Goal: Information Seeking & Learning: Learn about a topic

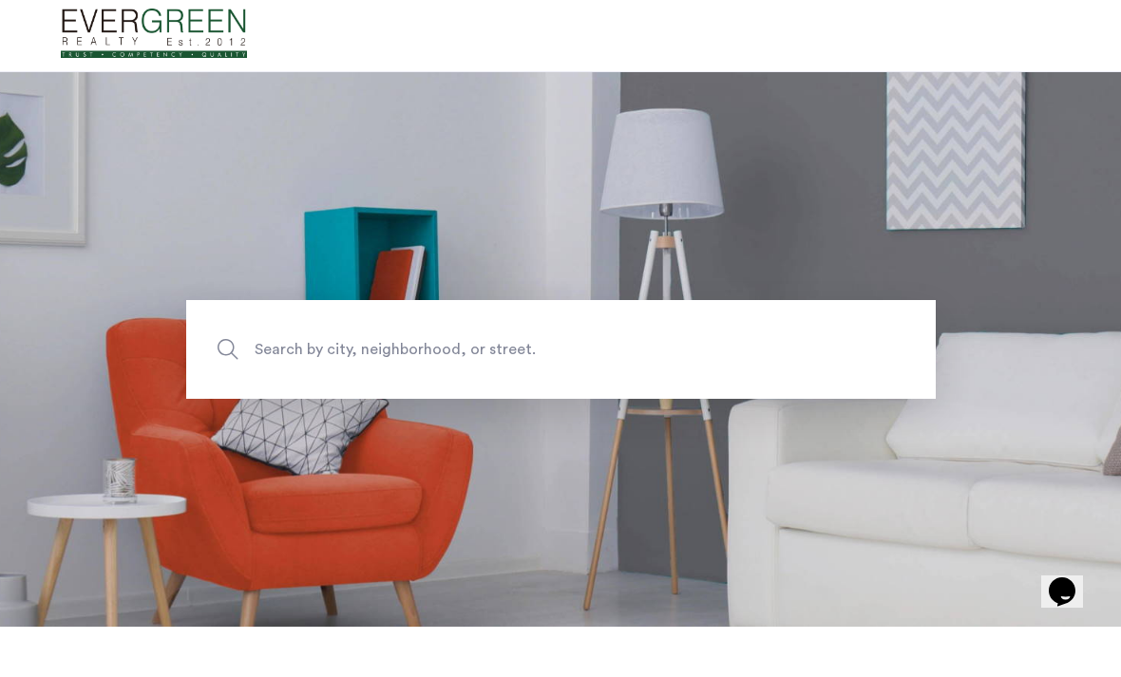
scroll to position [49, 0]
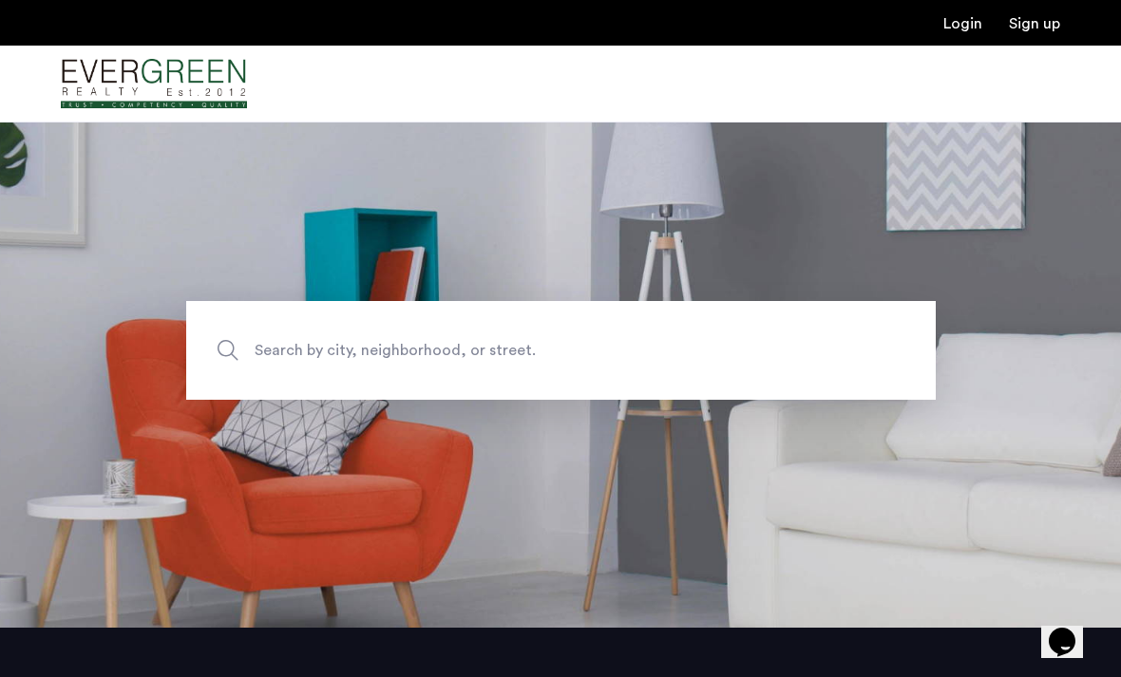
click at [421, 363] on span "Search by city, neighborhood, or street." at bounding box center [517, 350] width 524 height 26
click at [421, 383] on input "Search by city, neighborhood, or street." at bounding box center [560, 350] width 749 height 99
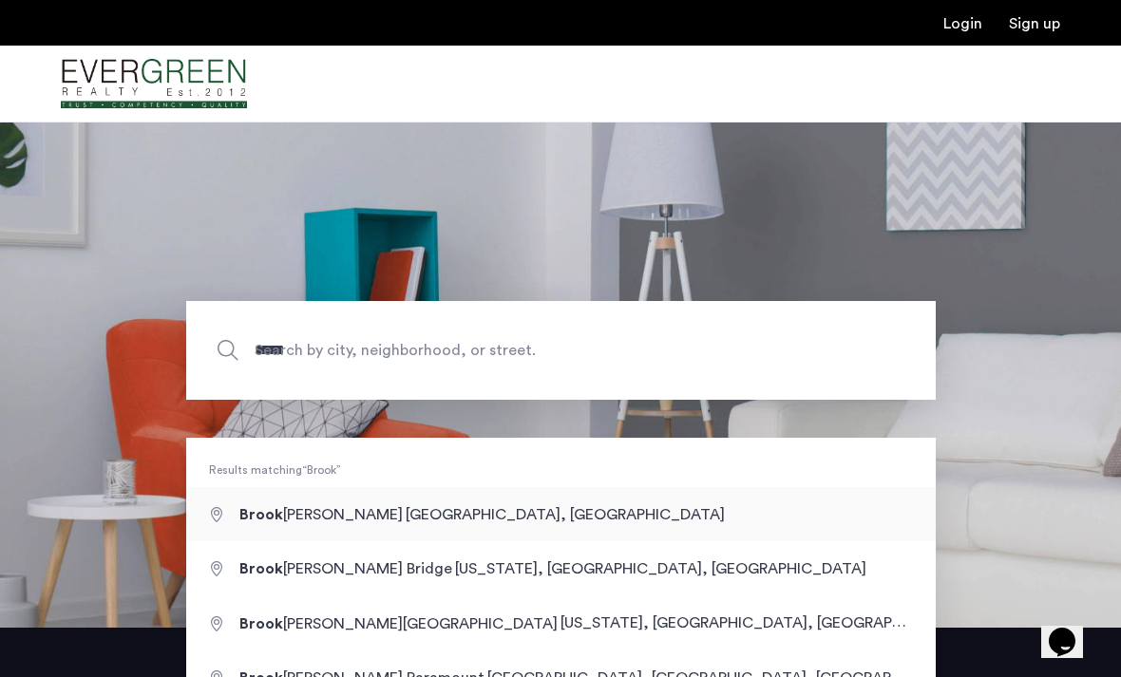
type input "**********"
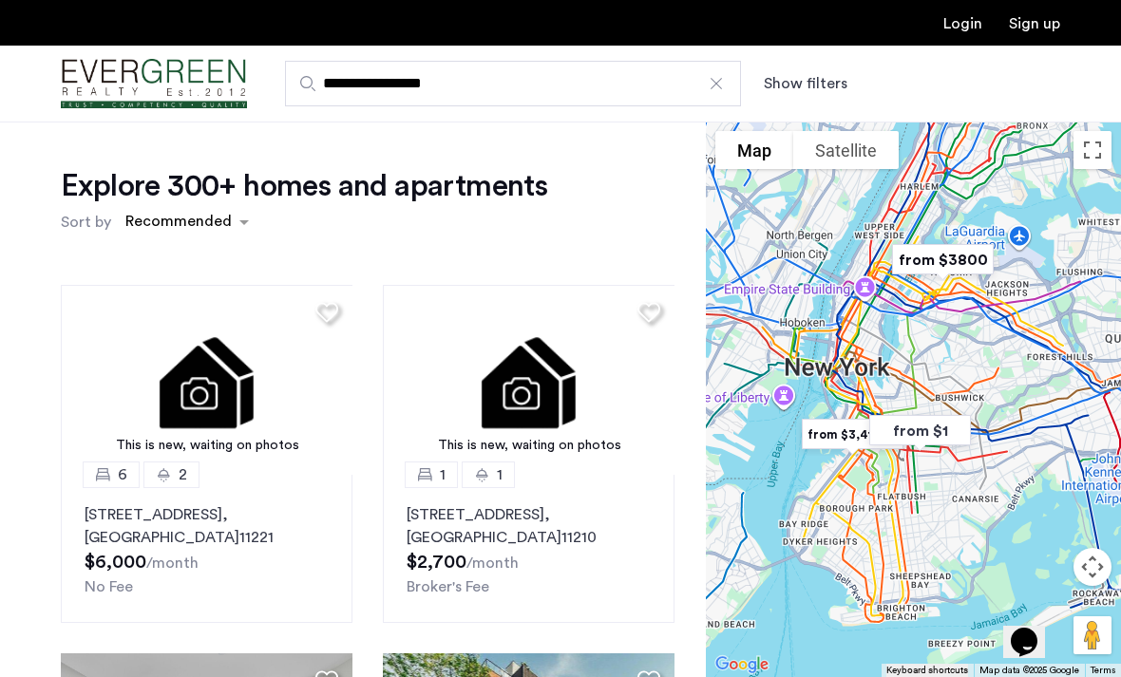
click at [792, 89] on button "Show filters" at bounding box center [806, 83] width 84 height 23
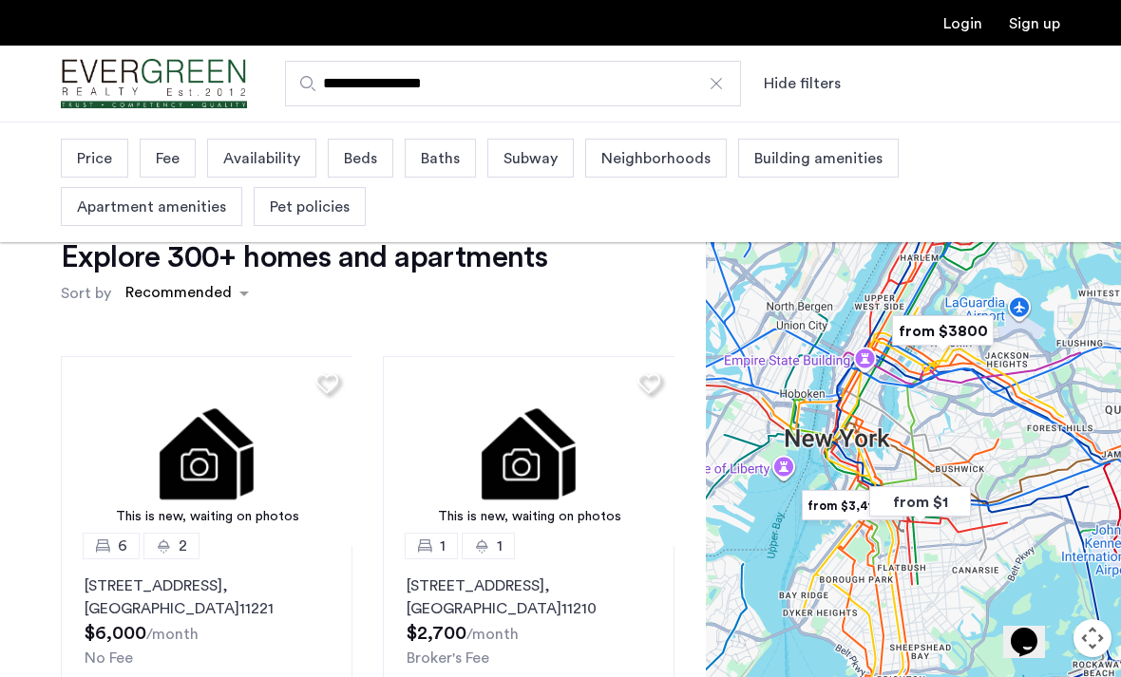
click at [114, 155] on div "Price" at bounding box center [94, 158] width 67 height 39
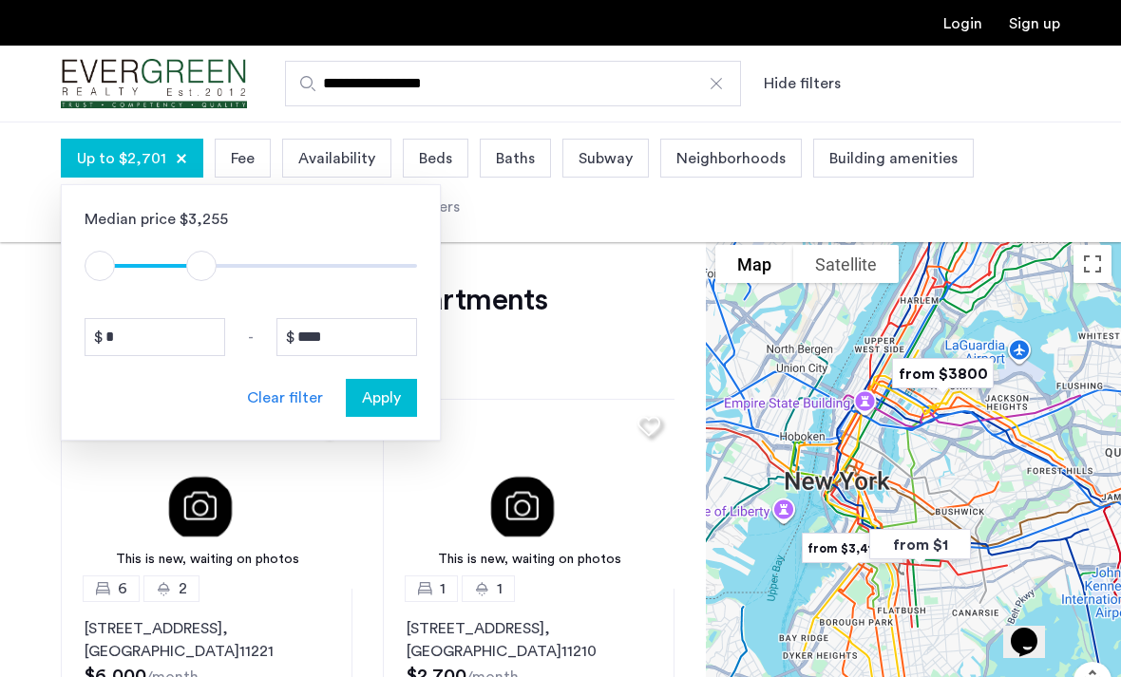
type input "****"
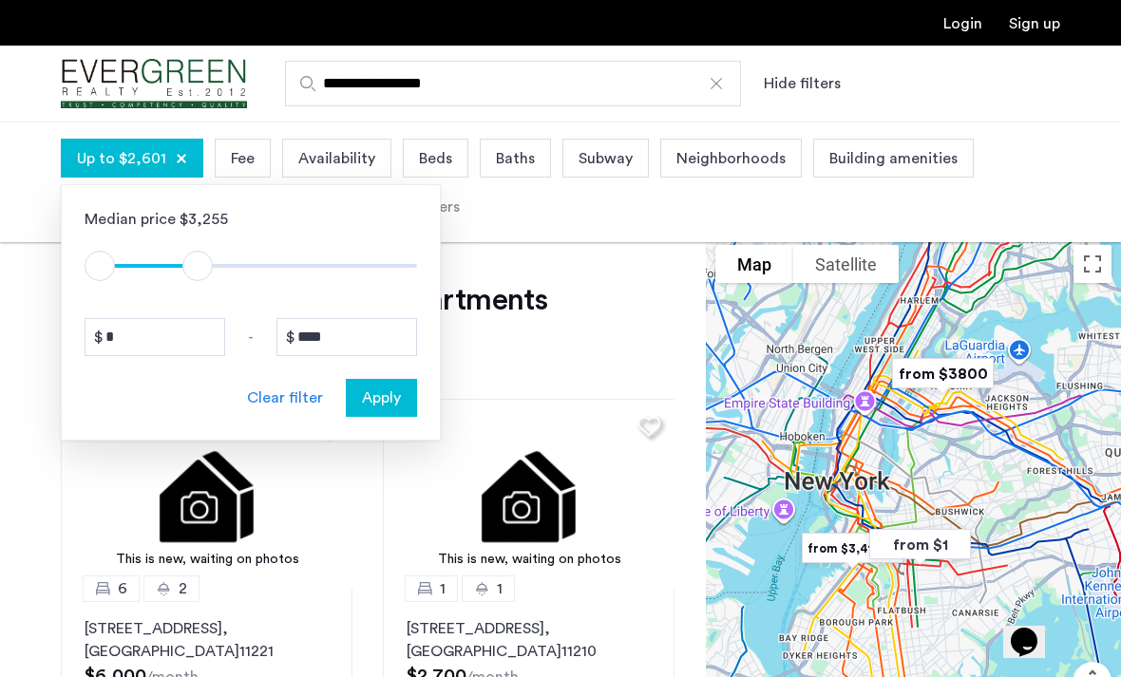
drag, startPoint x: 401, startPoint y: 271, endPoint x: 199, endPoint y: 271, distance: 201.4
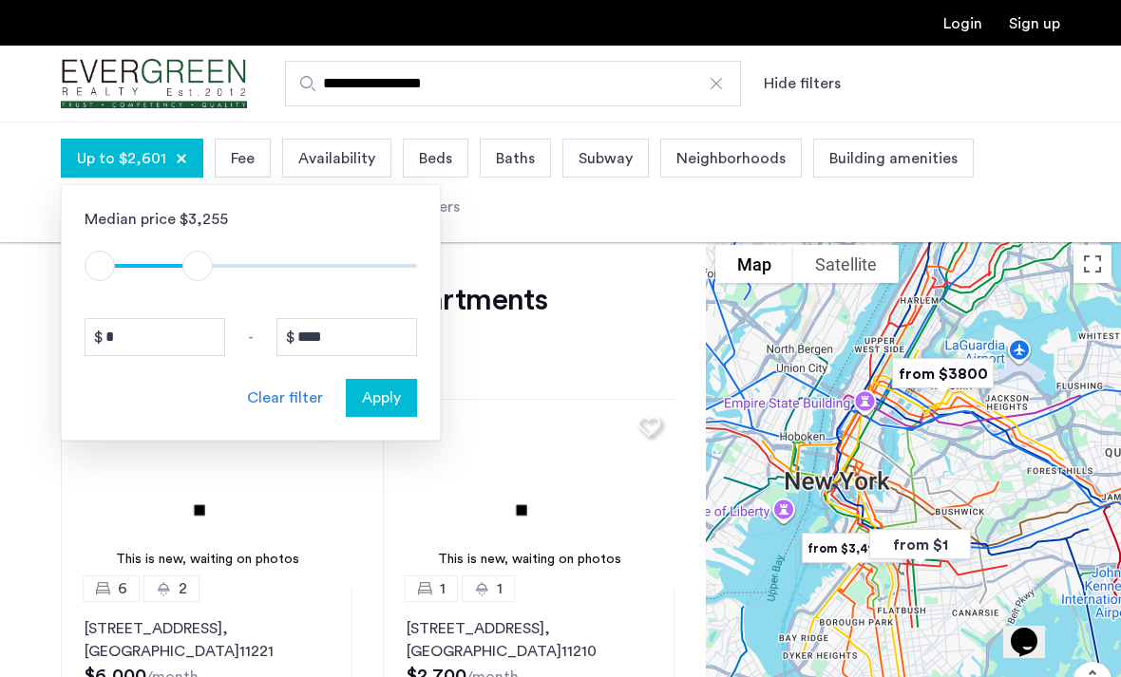
click at [199, 271] on span "ngx-slider-max" at bounding box center [197, 266] width 30 height 30
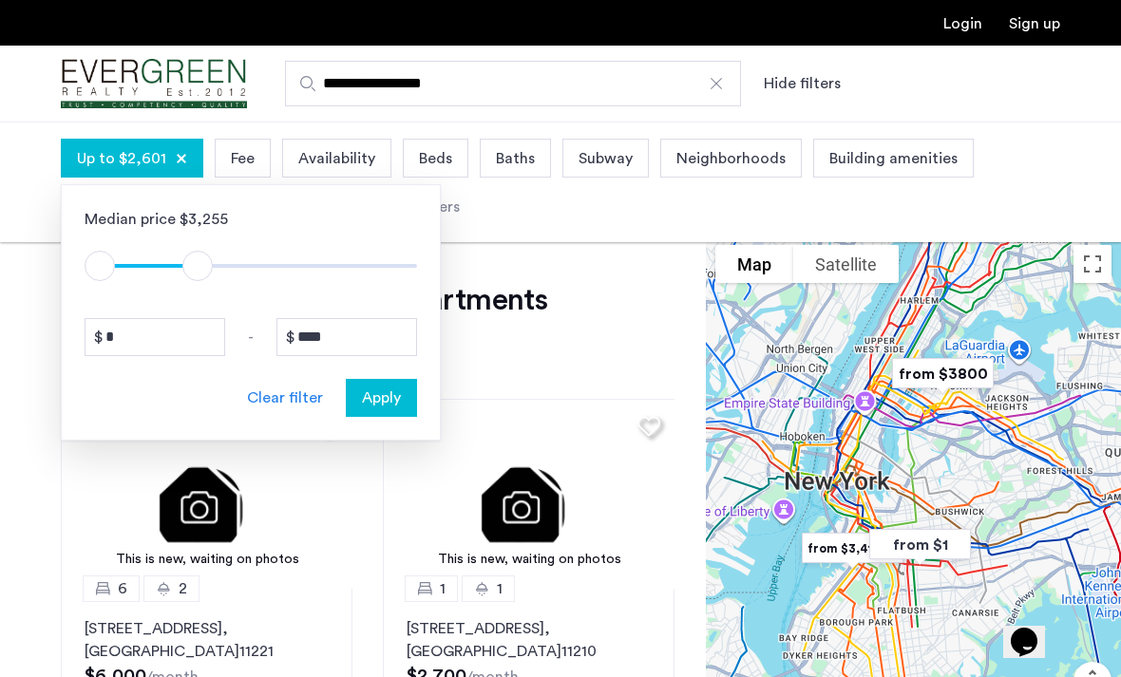
click at [367, 399] on span "Apply" at bounding box center [381, 398] width 39 height 23
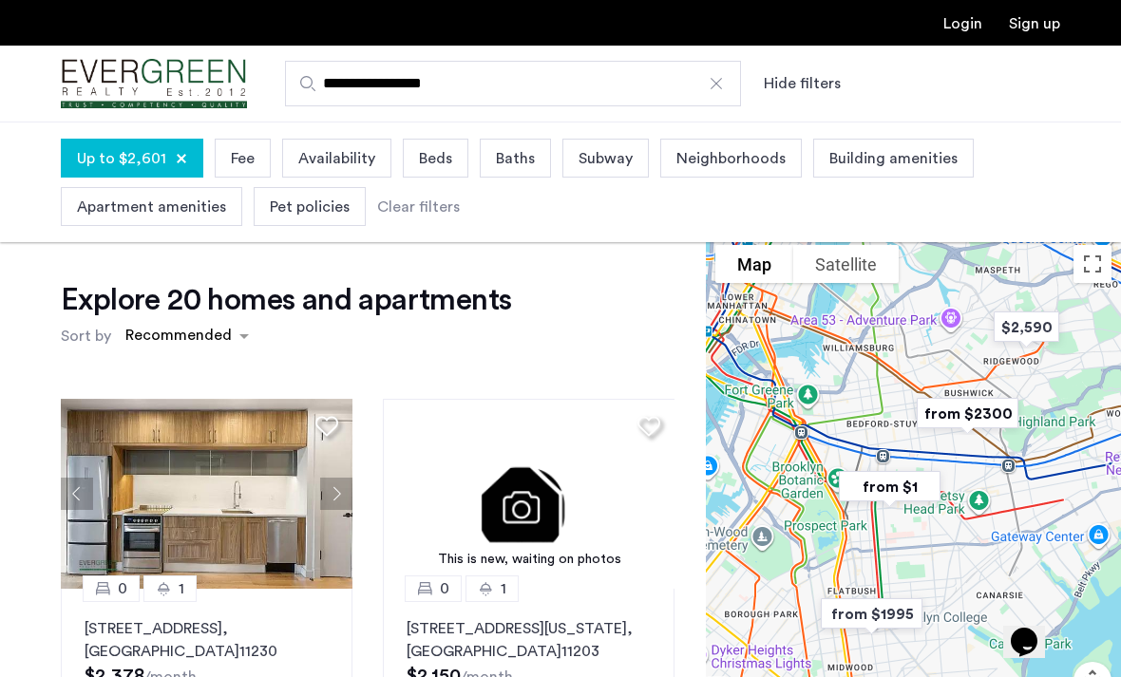
click at [441, 166] on span "Beds" at bounding box center [435, 158] width 33 height 23
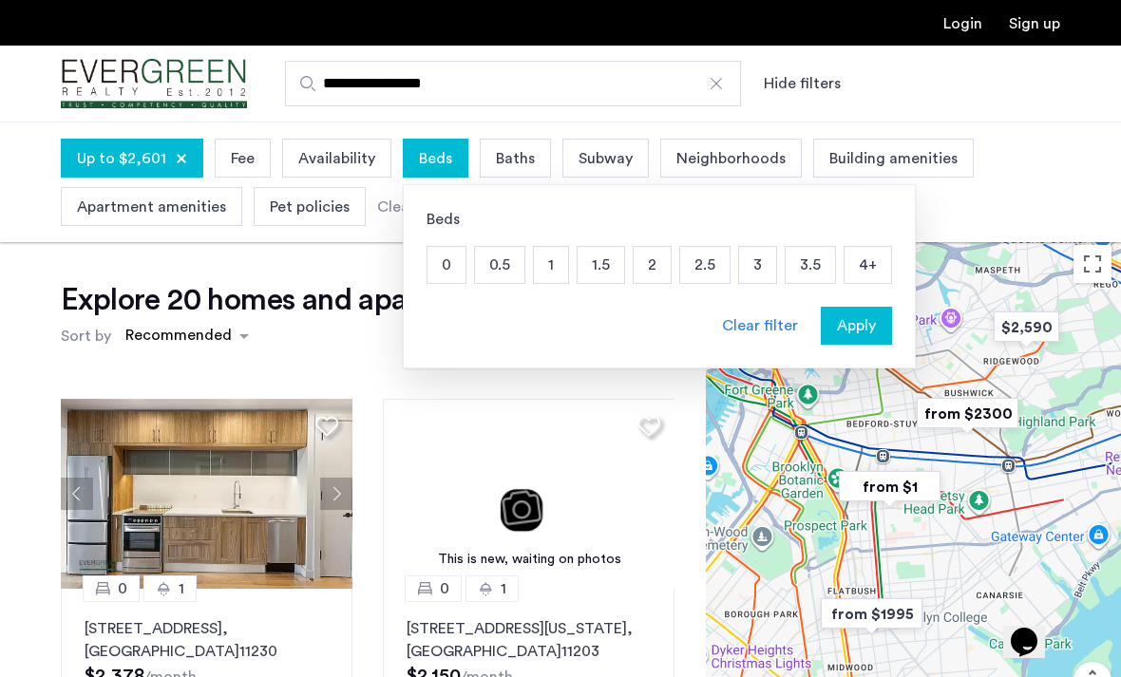
click at [653, 265] on p "2" at bounding box center [652, 265] width 37 height 36
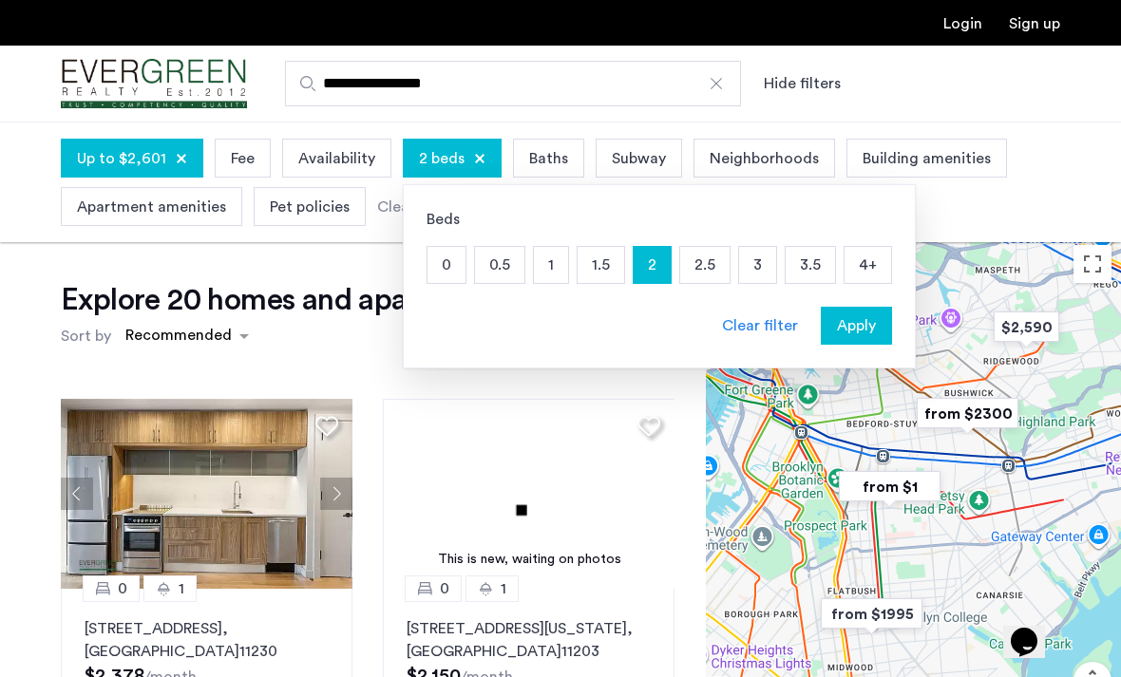
click at [858, 320] on span "Apply" at bounding box center [856, 325] width 39 height 23
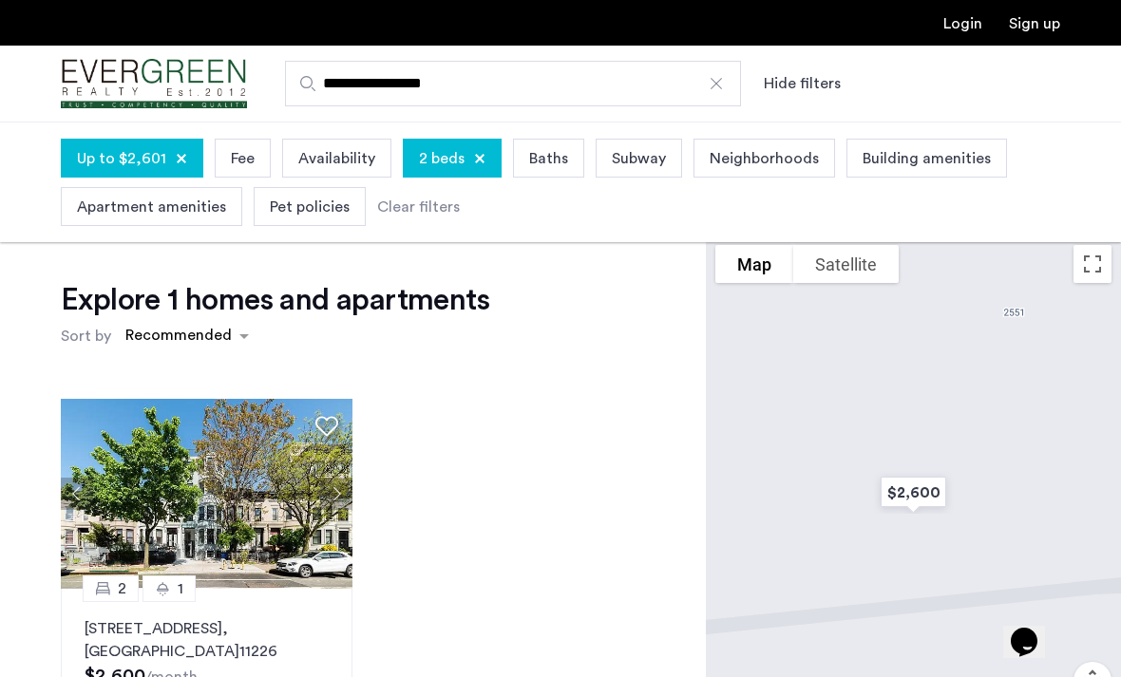
scroll to position [61, 0]
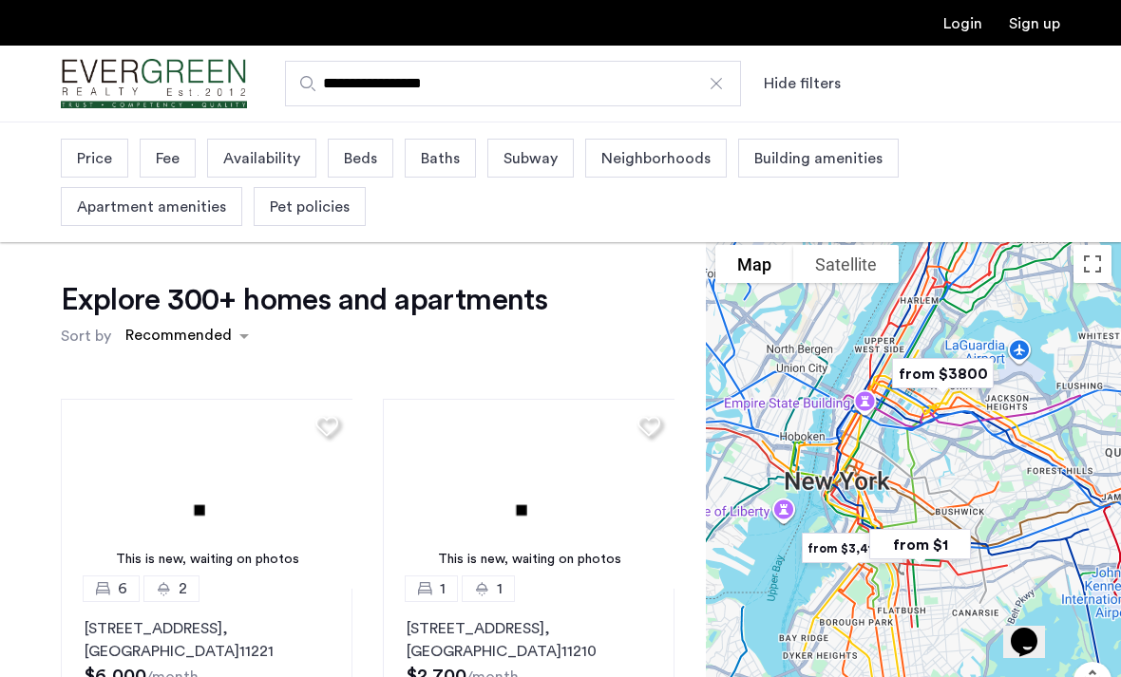
scroll to position [110, 0]
